Goal: Transaction & Acquisition: Purchase product/service

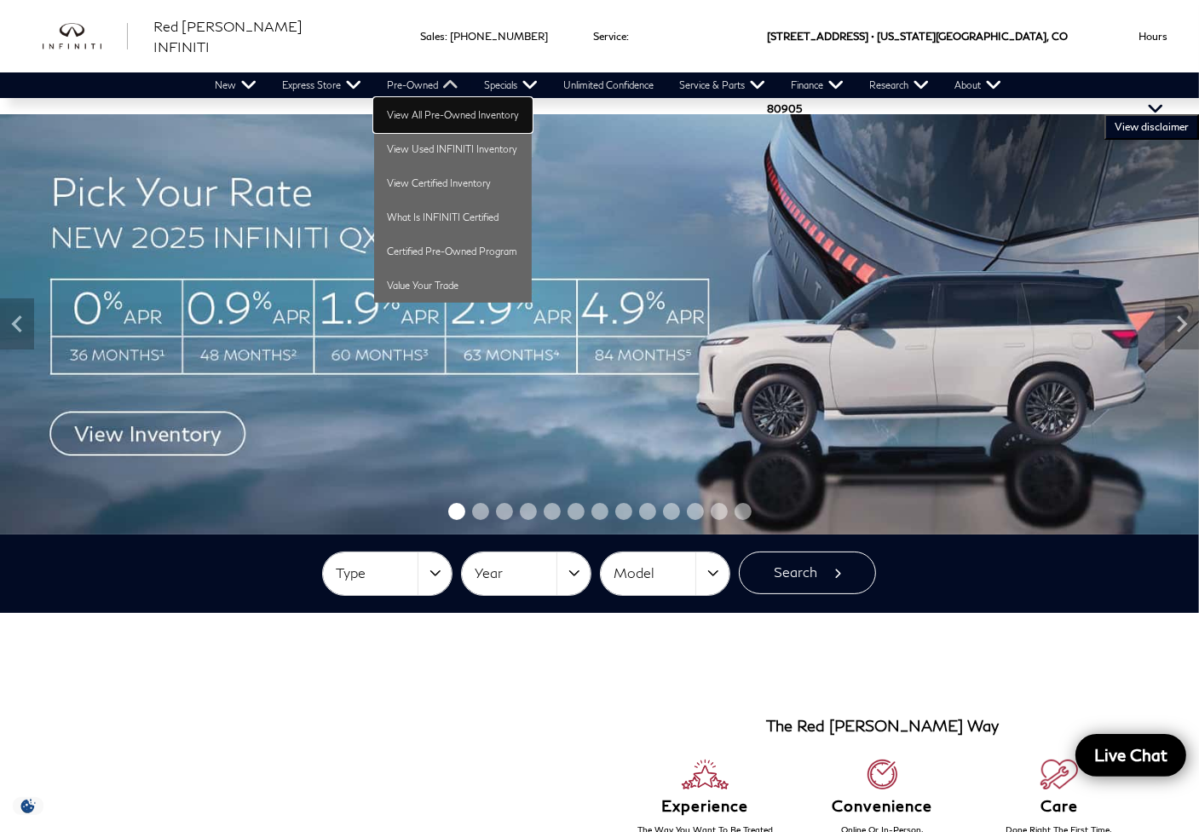
click at [411, 104] on link "View All Pre-Owned Inventory" at bounding box center [453, 115] width 158 height 34
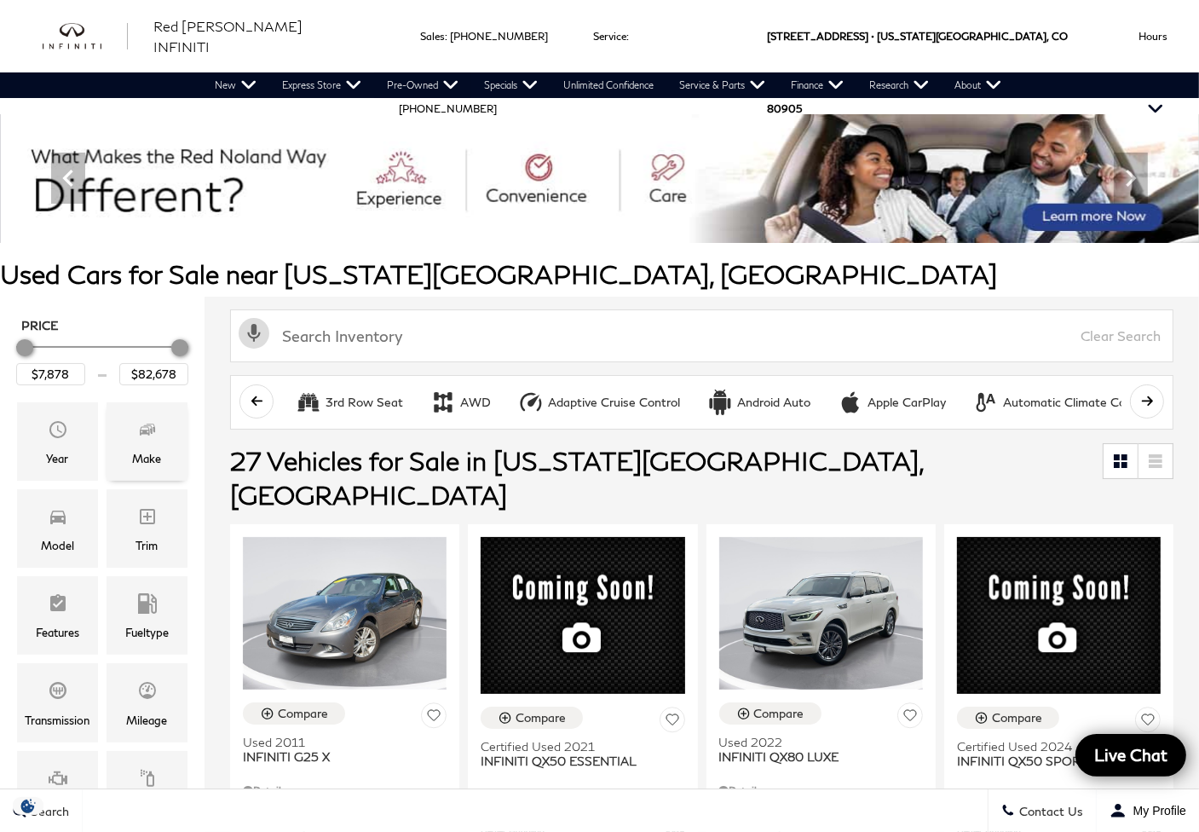
click at [138, 456] on div "Make" at bounding box center [147, 458] width 29 height 19
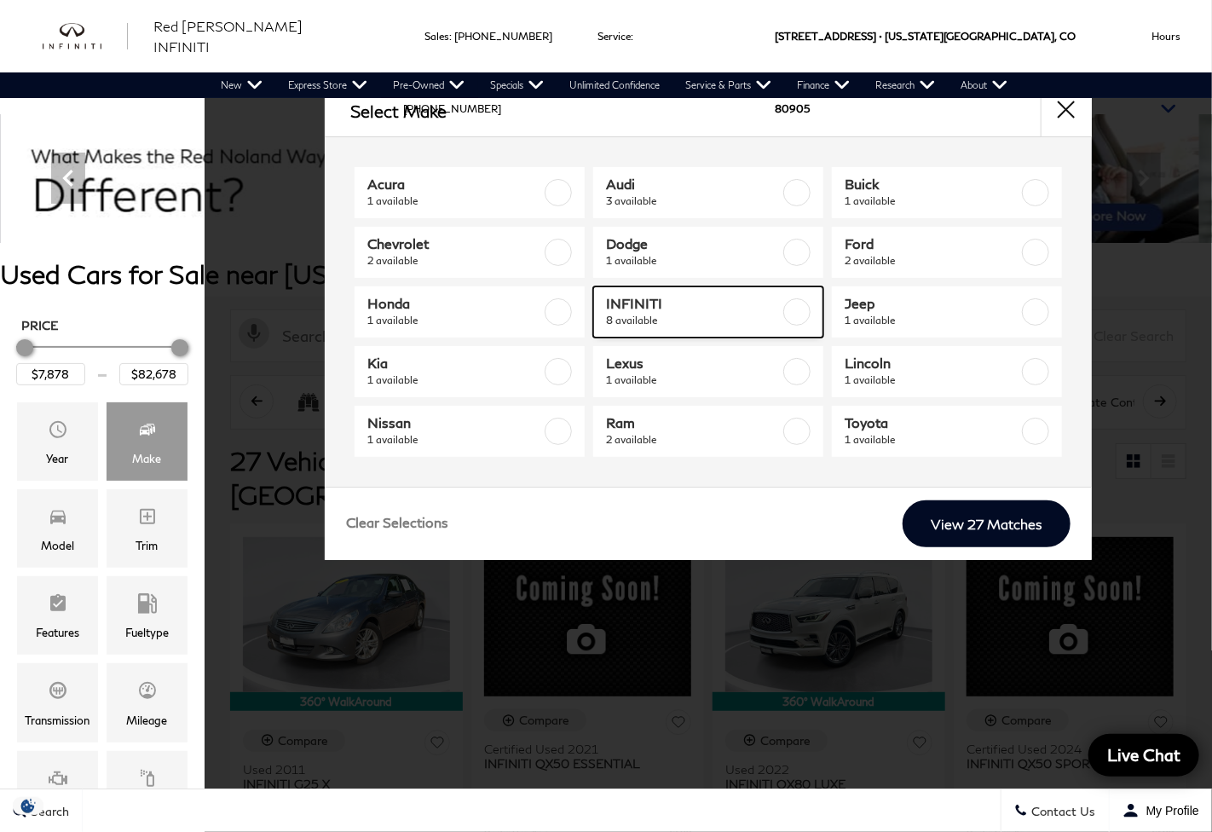
click at [678, 314] on span "8 available" at bounding box center [693, 320] width 174 height 17
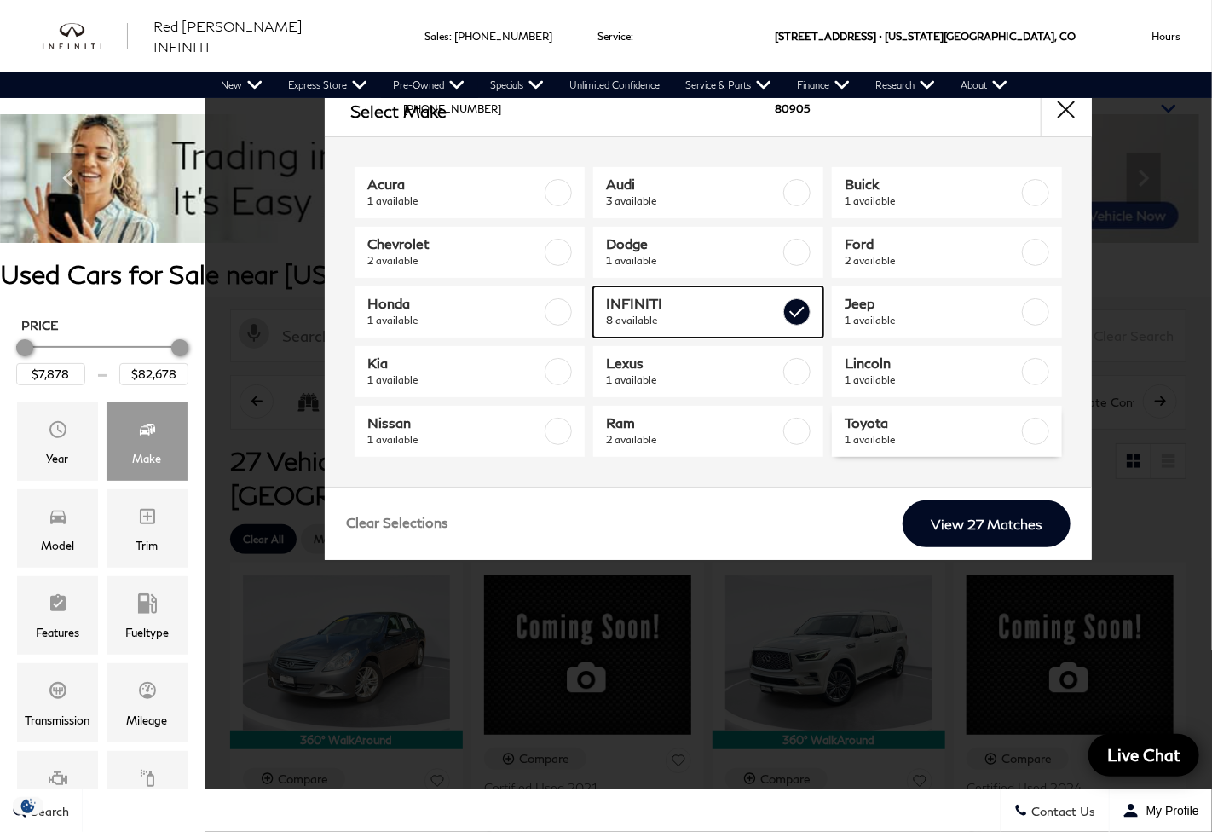
checkbox input "true"
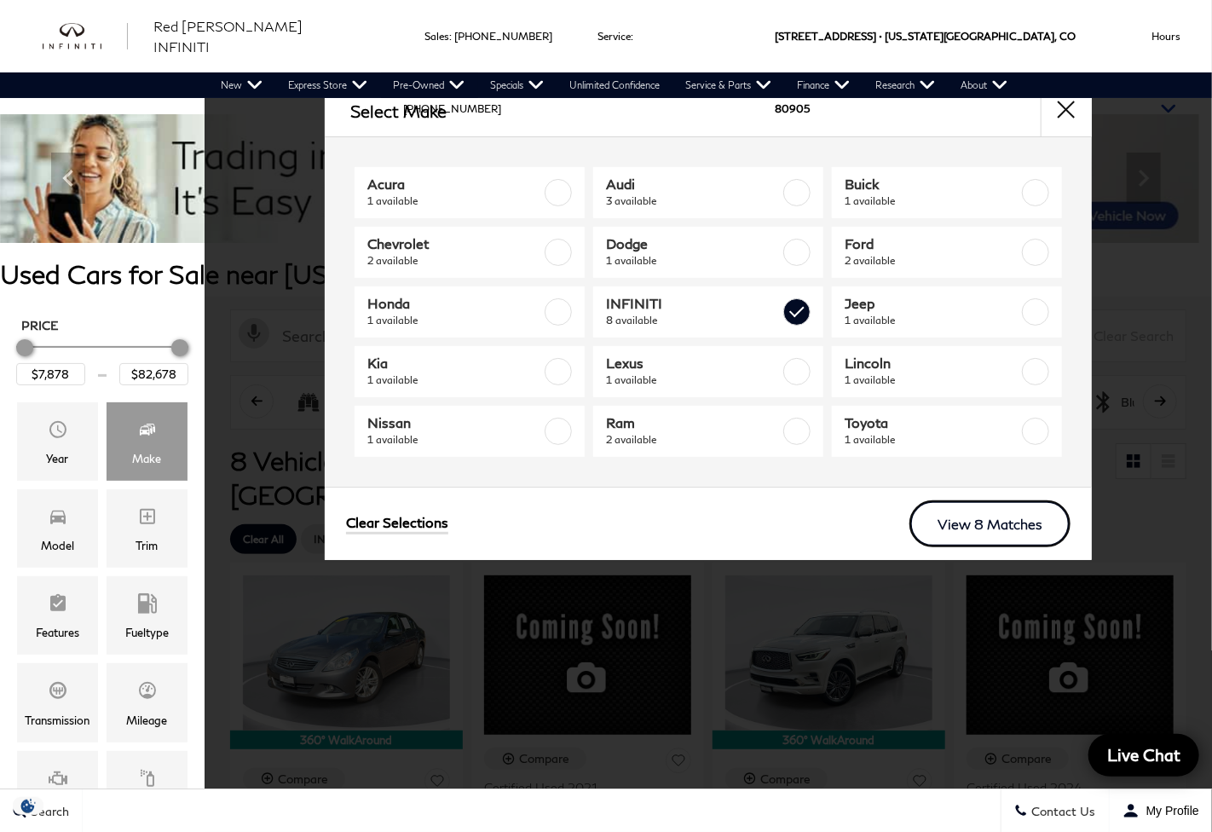
click at [1012, 524] on link "View 8 Matches" at bounding box center [989, 523] width 161 height 47
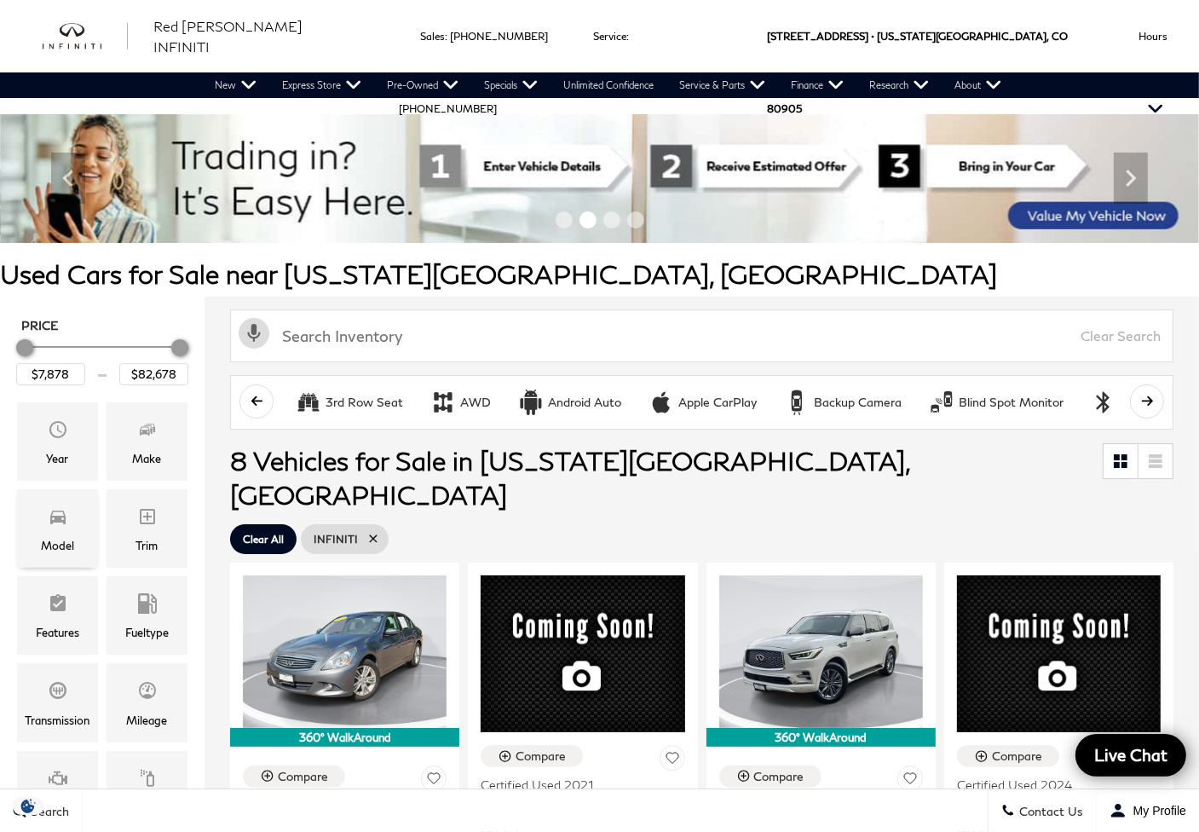
click at [42, 532] on div "Model" at bounding box center [57, 528] width 81 height 78
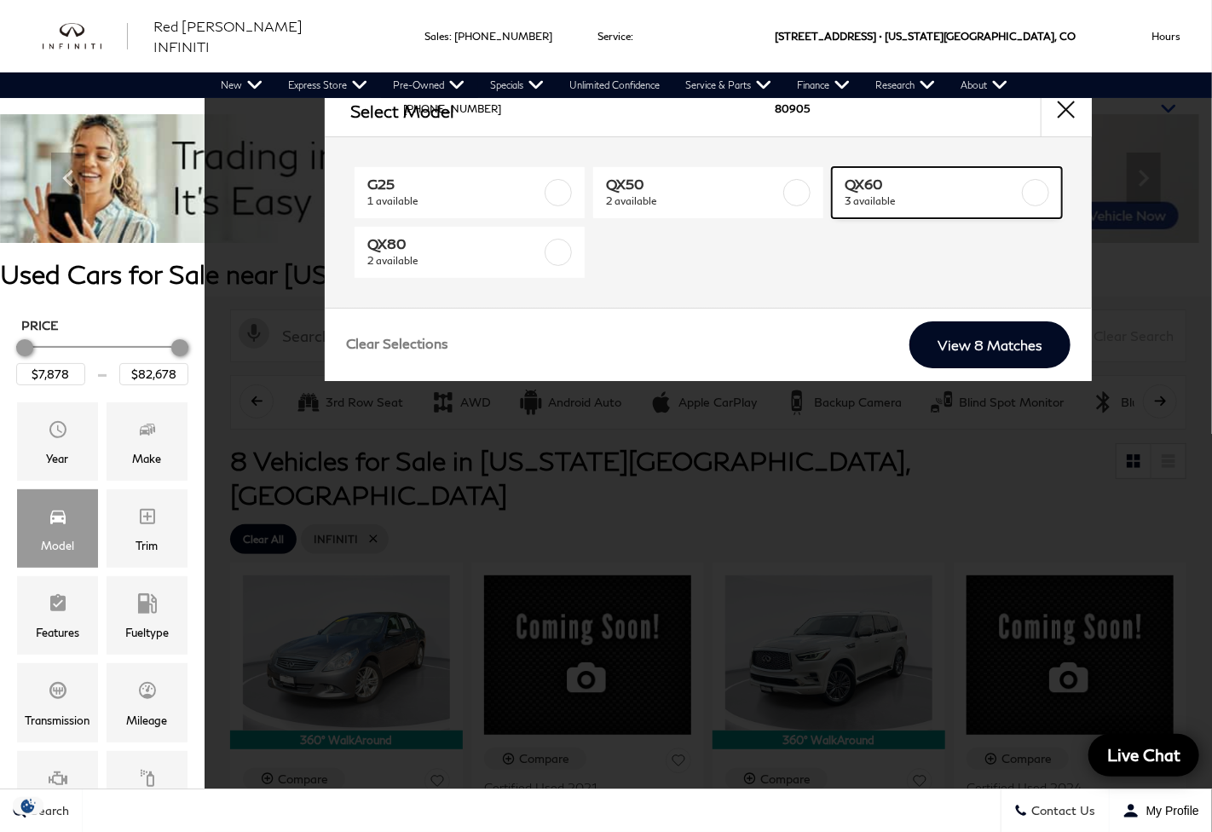
click at [920, 186] on span "QX60" at bounding box center [931, 184] width 174 height 17
type input "$44,578"
type input "$51,178"
checkbox input "true"
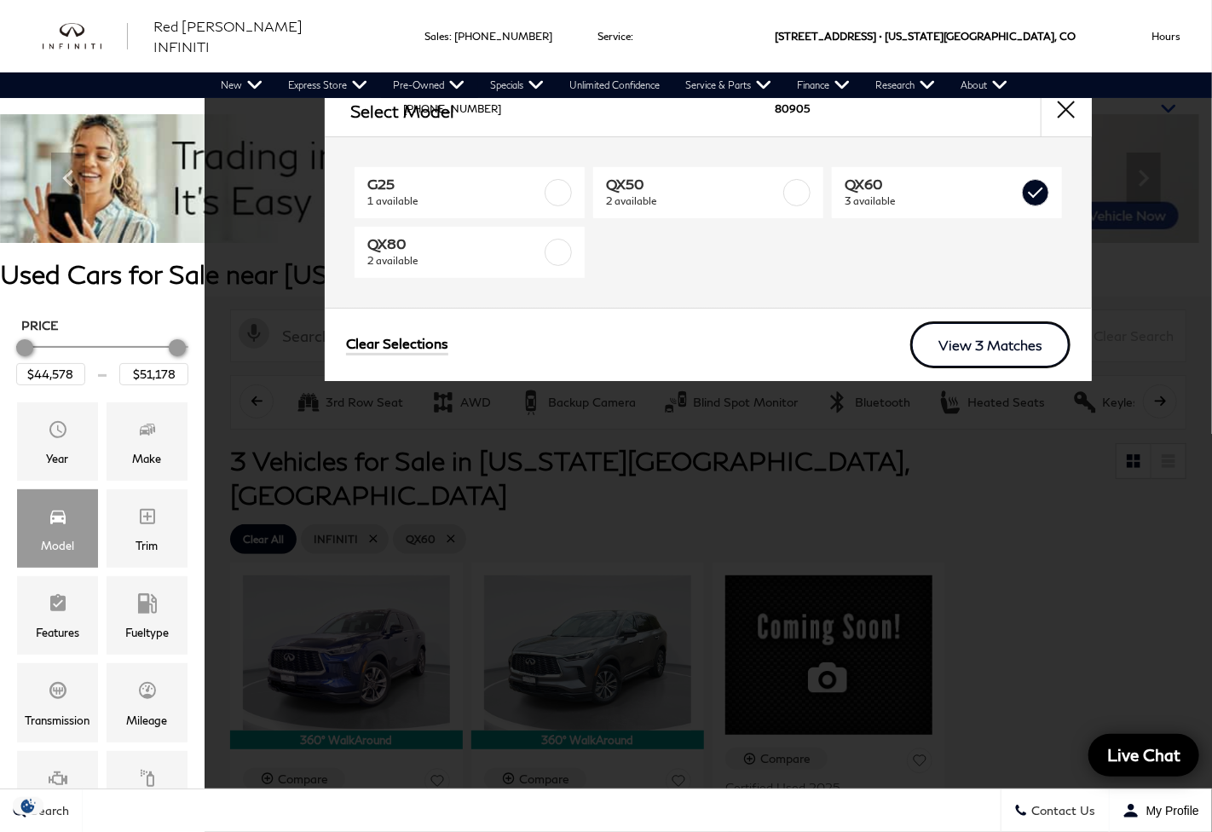
click at [998, 354] on link "View 3 Matches" at bounding box center [990, 344] width 160 height 47
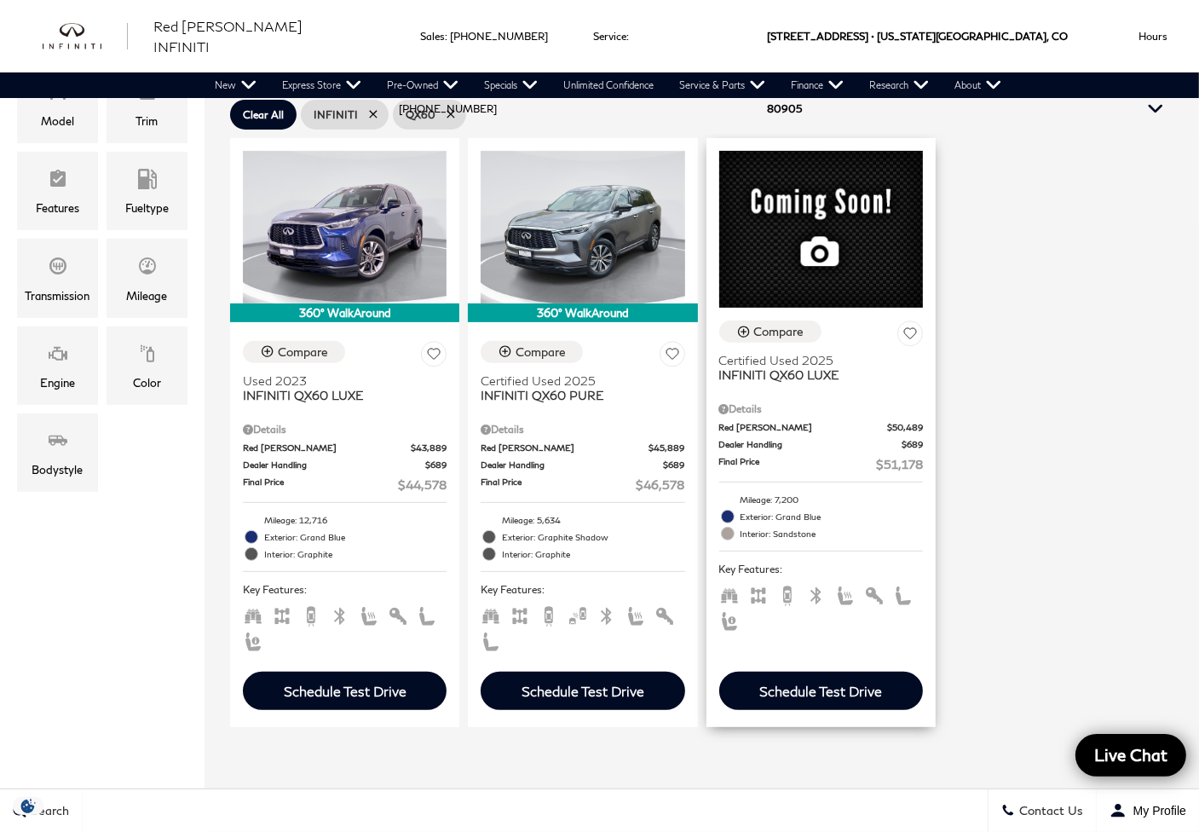
scroll to position [426, 0]
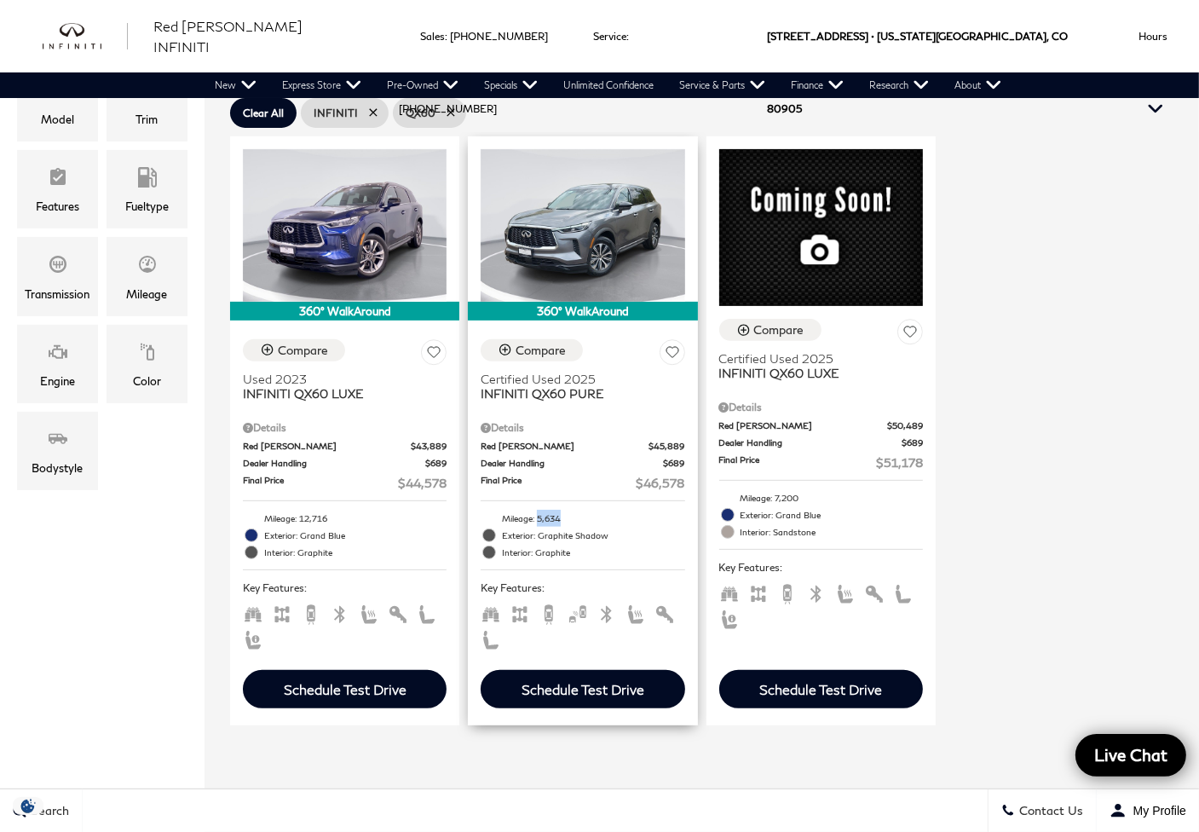
drag, startPoint x: 542, startPoint y: 485, endPoint x: 590, endPoint y: 484, distance: 47.7
click at [590, 510] on li "Mileage: 5,634" at bounding box center [583, 518] width 204 height 17
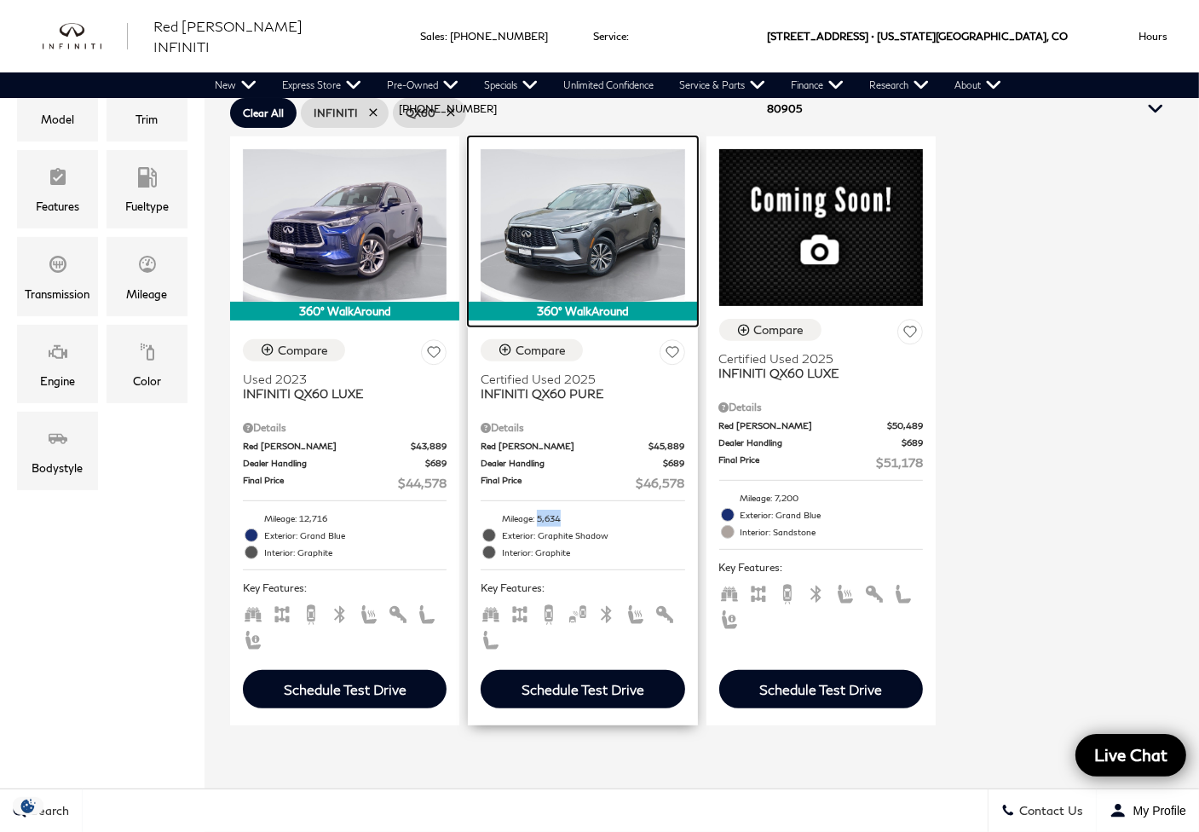
click at [564, 201] on img at bounding box center [583, 225] width 204 height 153
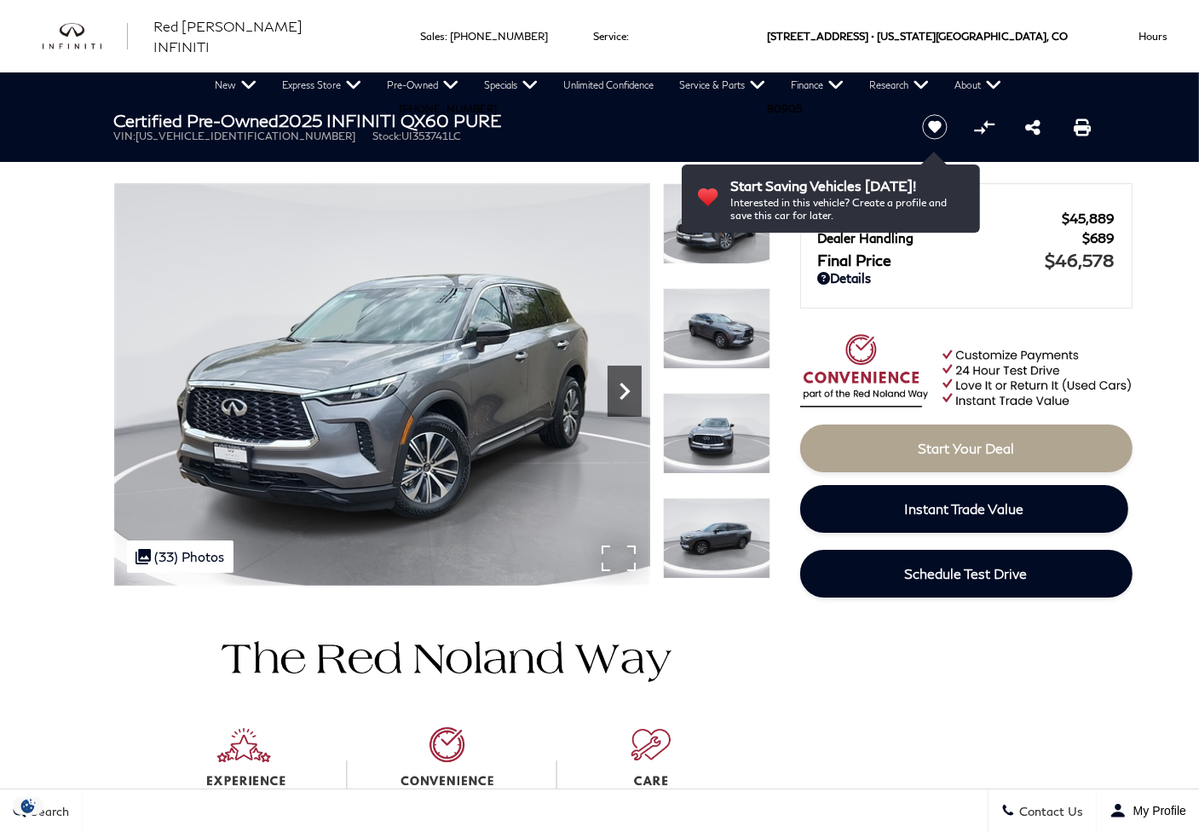
click at [631, 395] on icon "Next" at bounding box center [625, 391] width 34 height 34
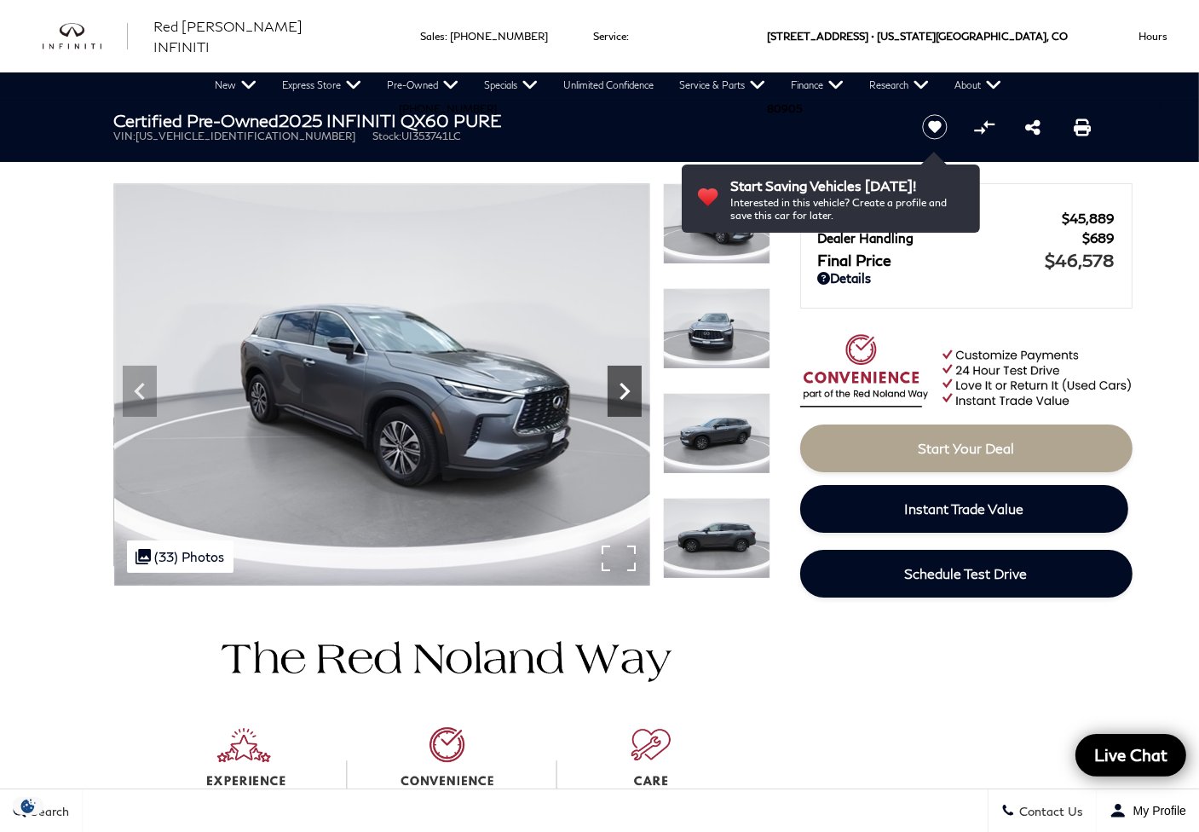
click at [631, 395] on icon "Next" at bounding box center [625, 391] width 34 height 34
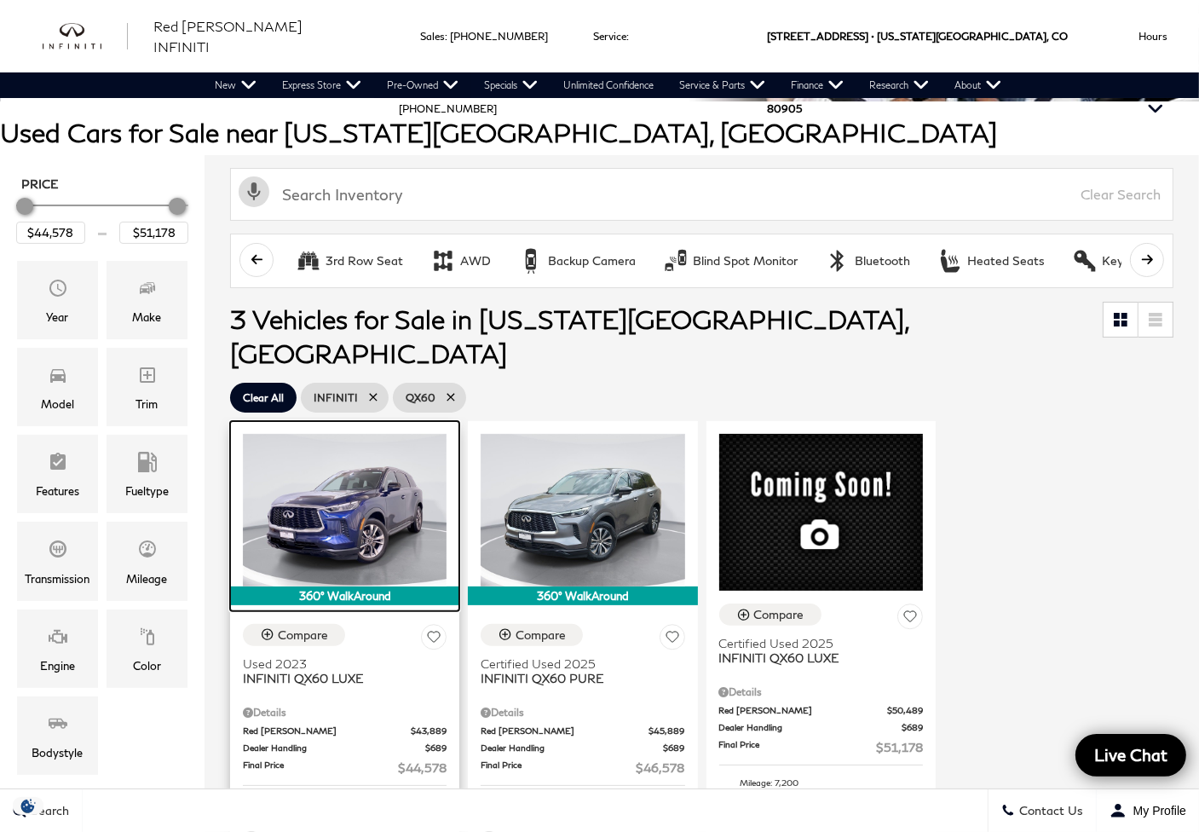
click at [337, 497] on img at bounding box center [345, 510] width 204 height 153
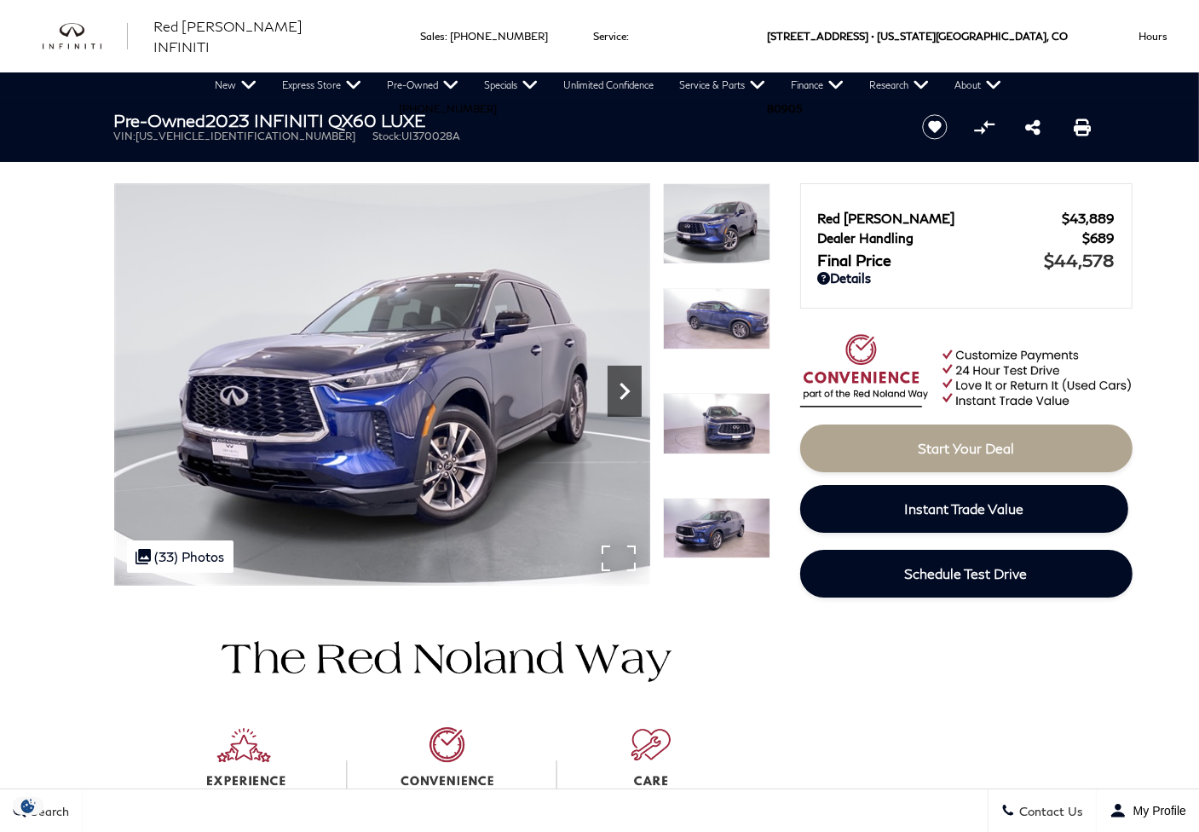
click at [619, 384] on icon "Next" at bounding box center [625, 391] width 34 height 34
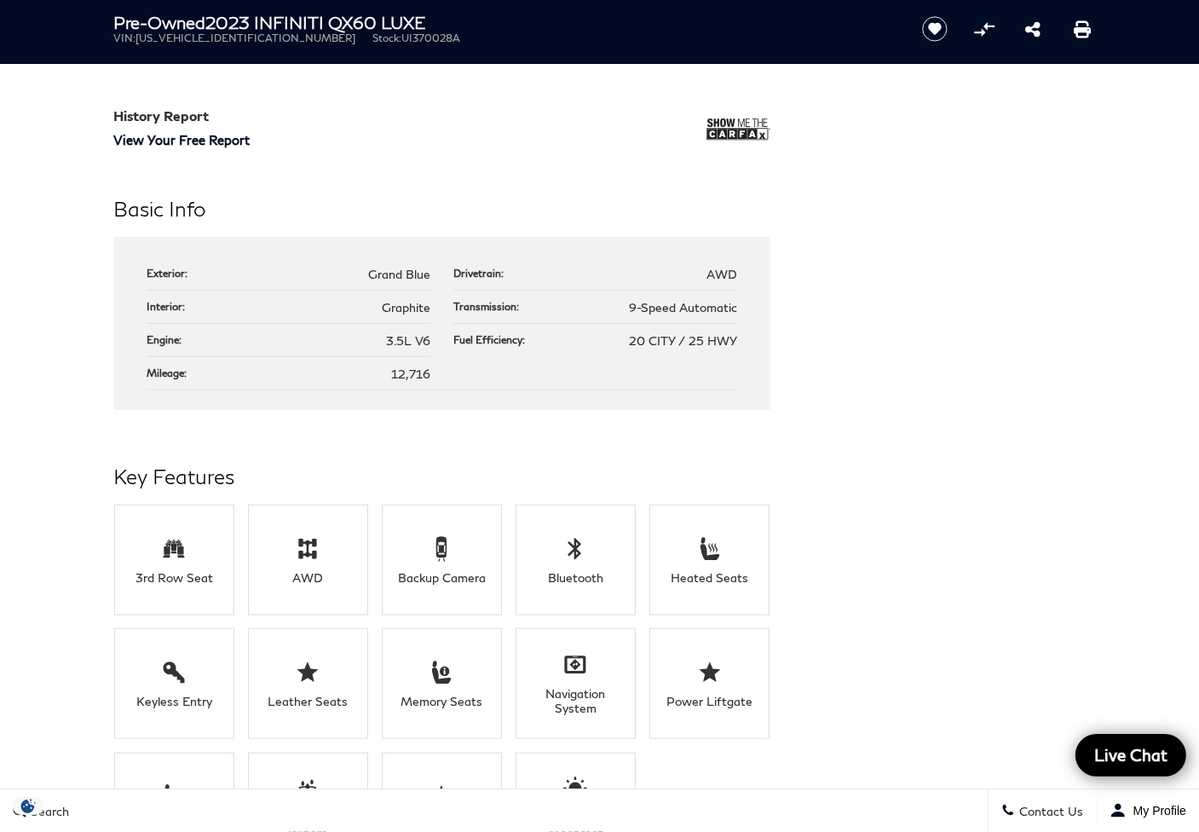
scroll to position [1562, 0]
drag, startPoint x: 381, startPoint y: 340, endPoint x: 441, endPoint y: 338, distance: 60.5
click at [441, 338] on ul "Exterior: Grand Blue Drivetrain: AWD Interior: Graphite Transmission: 9-Speed A…" at bounding box center [442, 322] width 591 height 133
click at [426, 371] on span "12,716" at bounding box center [410, 373] width 39 height 14
drag, startPoint x: 631, startPoint y: 337, endPoint x: 764, endPoint y: 343, distance: 133.9
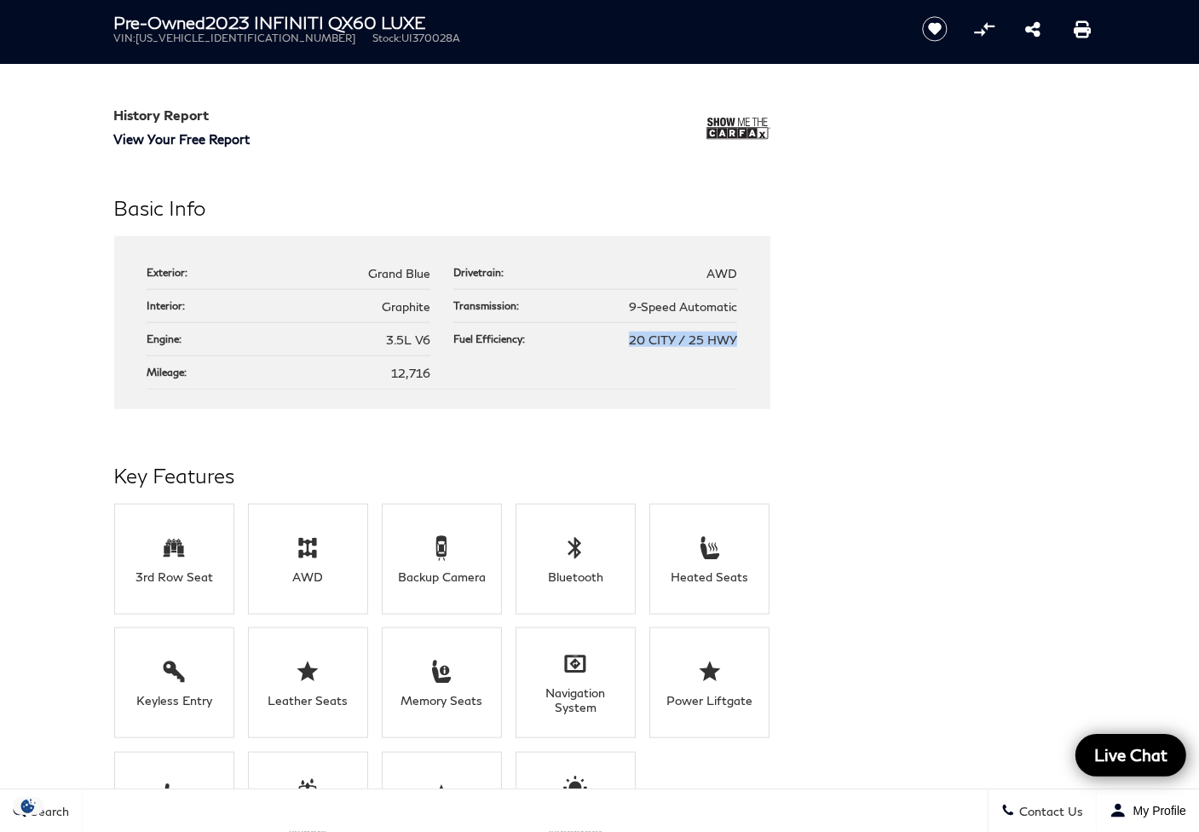
click at [764, 343] on div "Exterior: Grand Blue Drivetrain: AWD Interior: Graphite Transmission: 9-Speed A…" at bounding box center [442, 322] width 656 height 173
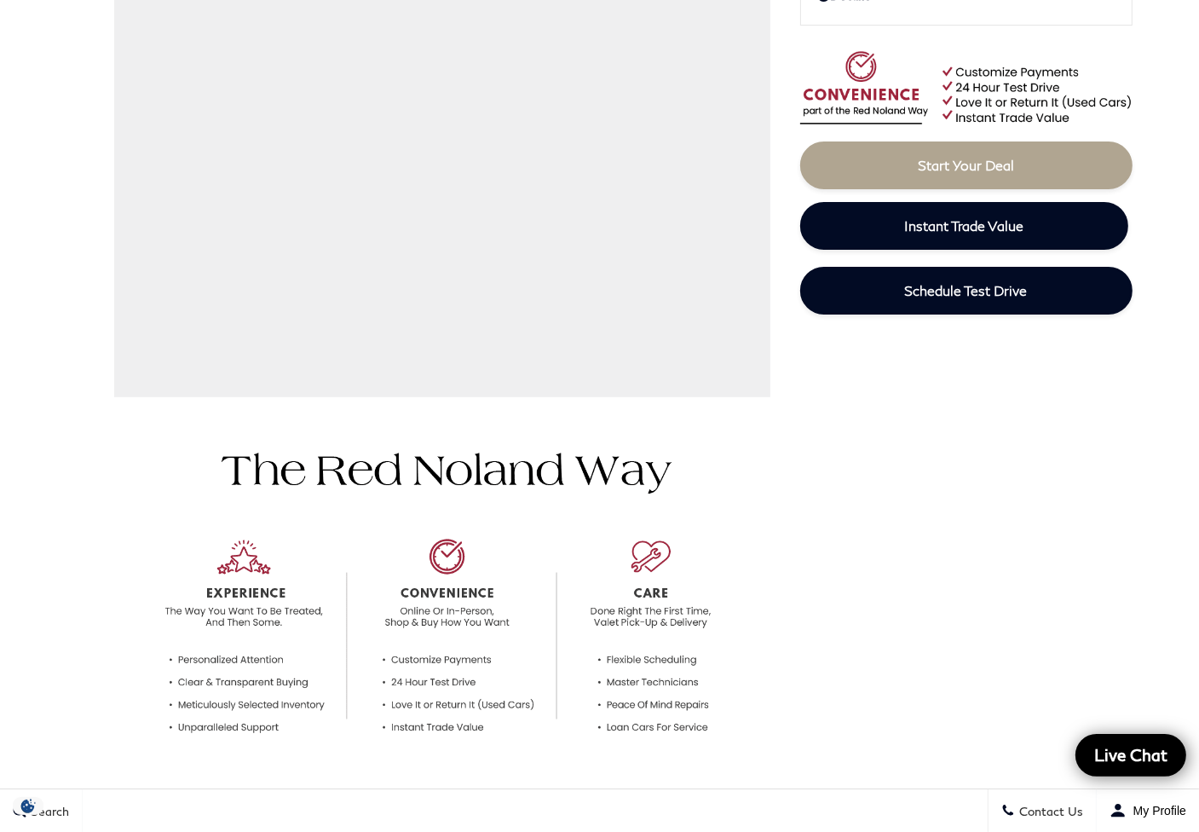
scroll to position [0, 0]
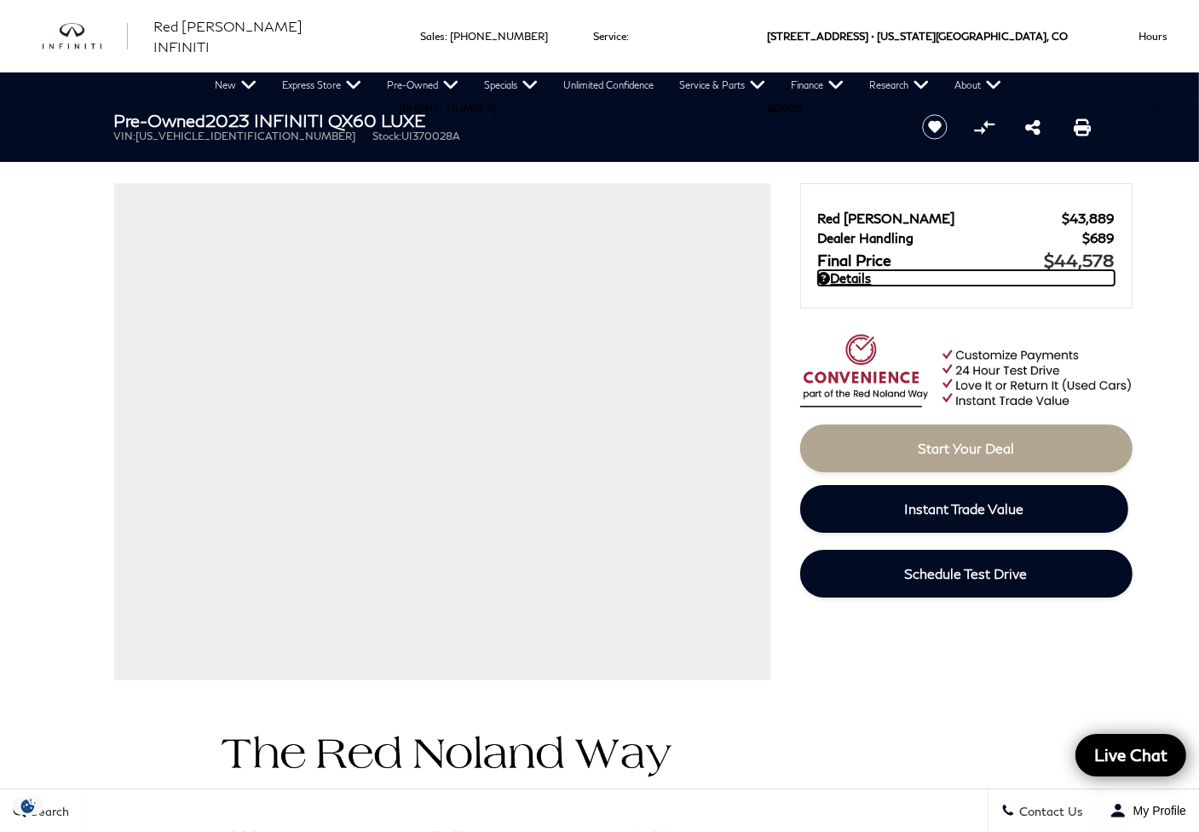
click at [862, 282] on link "Details" at bounding box center [966, 277] width 297 height 15
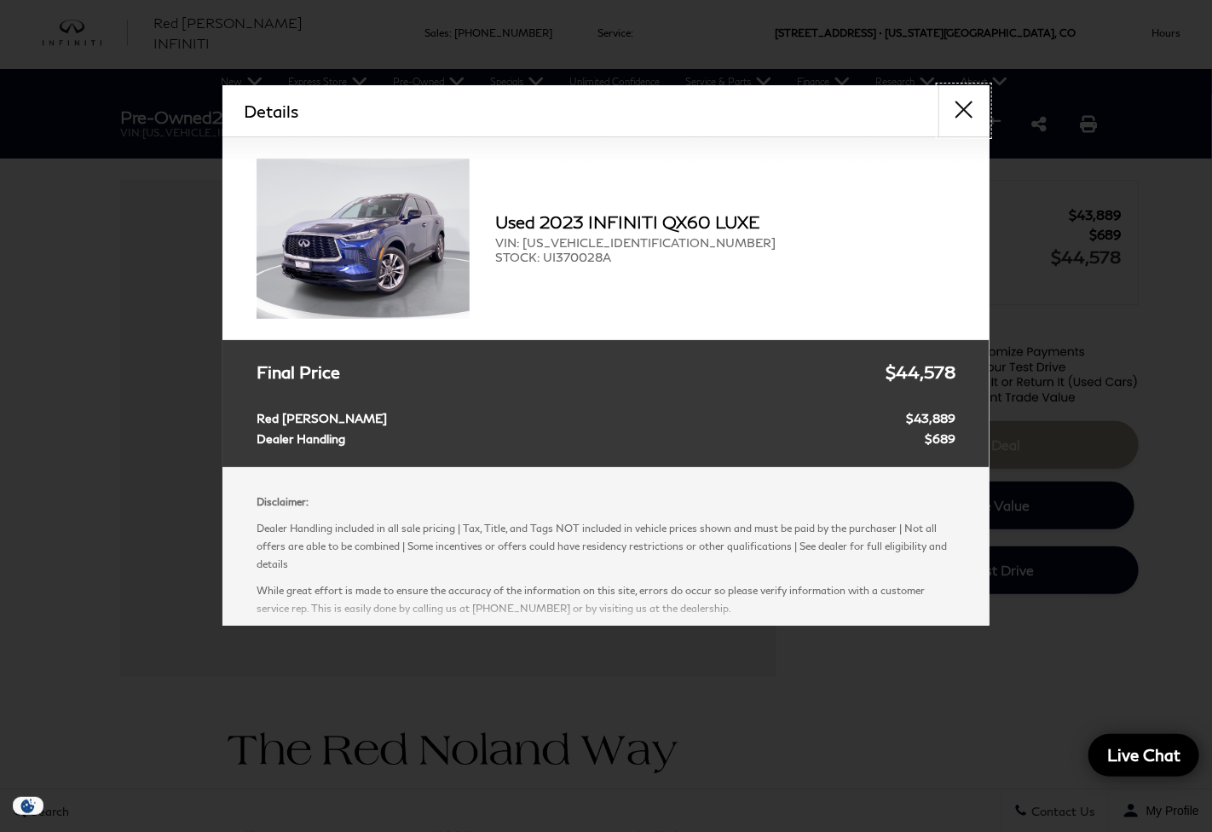
click at [964, 105] on button "close" at bounding box center [963, 110] width 51 height 51
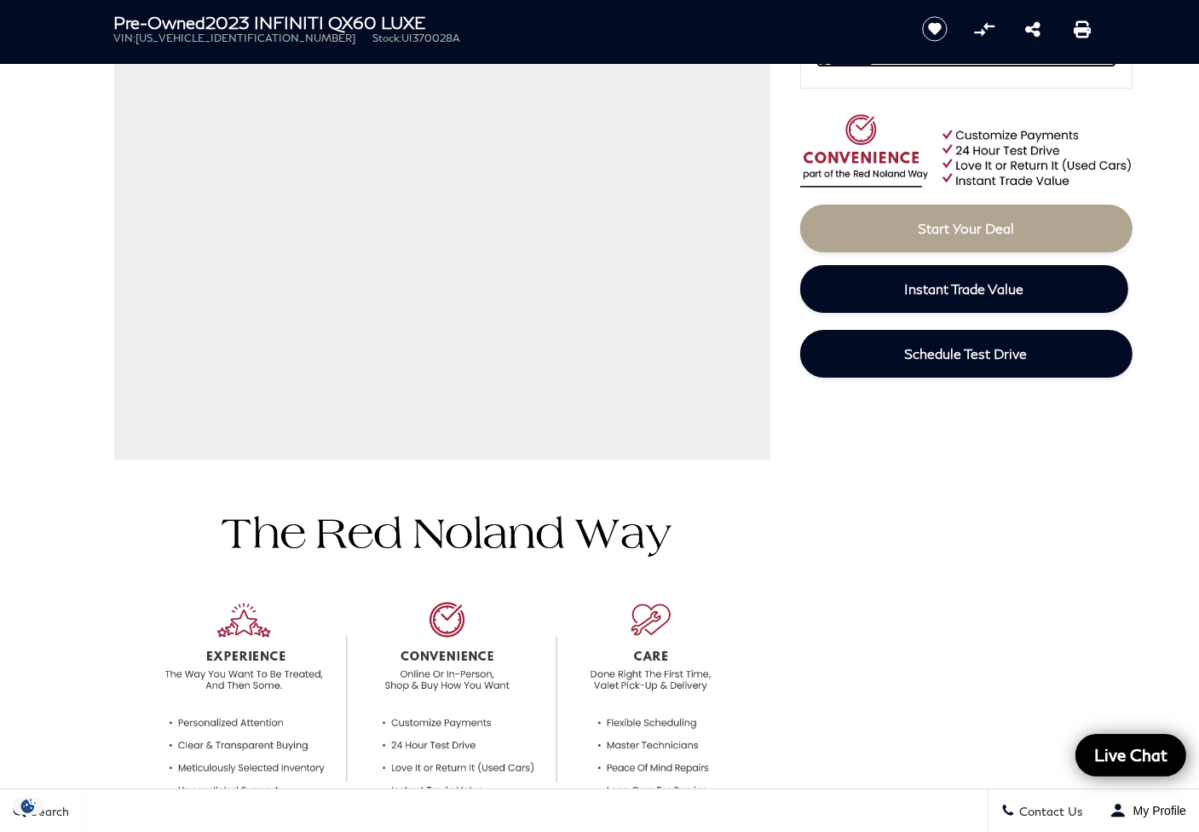
scroll to position [0, 0]
